Goal: Task Accomplishment & Management: Use online tool/utility

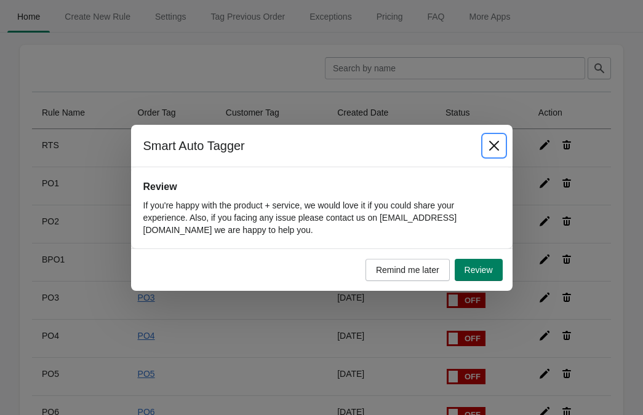
click at [491, 142] on icon "Close" at bounding box center [494, 146] width 12 height 12
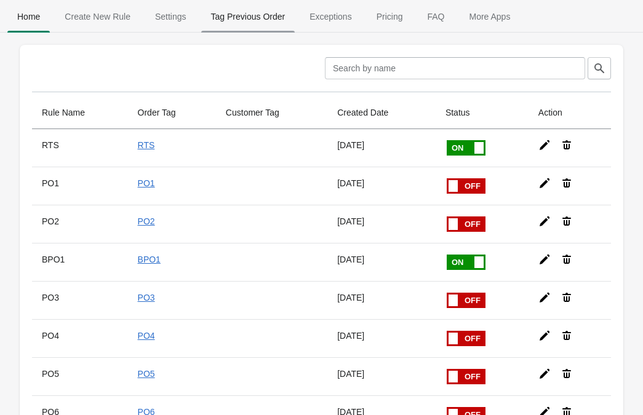
click at [242, 15] on span "Tag Previous Order" at bounding box center [248, 17] width 94 height 22
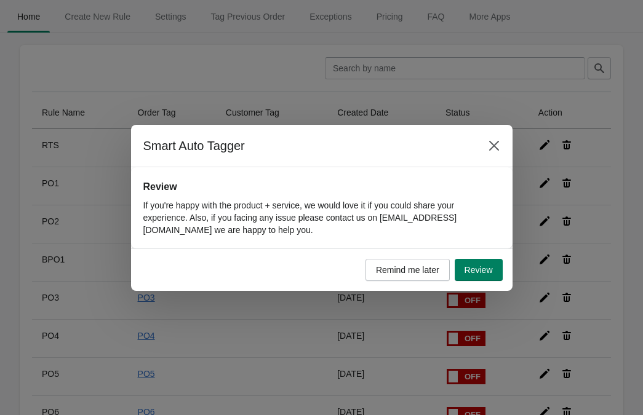
click at [252, 17] on div "Smart Auto Tagger Review If you're happy with the product + service, we would l…" at bounding box center [321, 207] width 643 height 415
click at [498, 148] on icon "Close" at bounding box center [494, 146] width 12 height 12
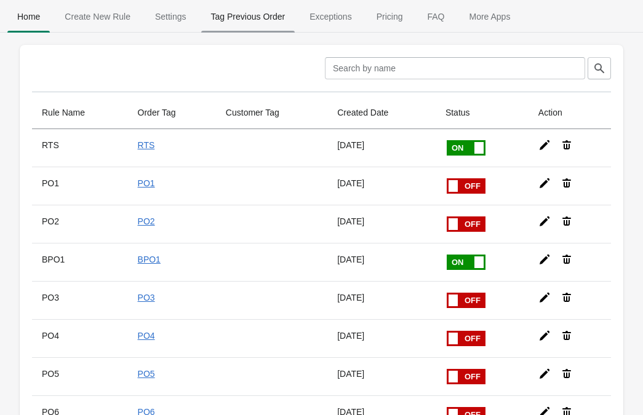
click at [248, 20] on span "Tag Previous Order" at bounding box center [248, 17] width 94 height 22
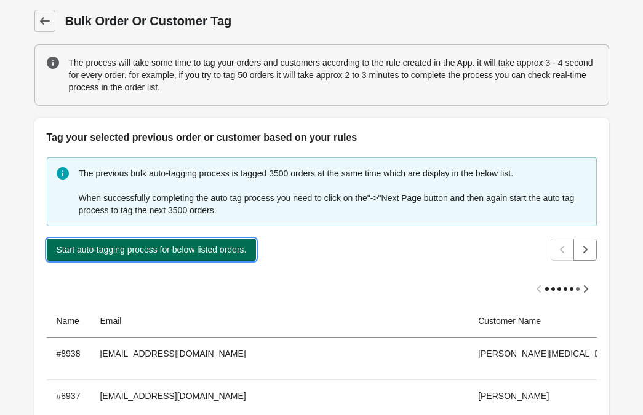
click at [231, 250] on span "Start auto-tagging process for below listed orders." at bounding box center [152, 250] width 190 height 10
